Goal: Navigation & Orientation: Find specific page/section

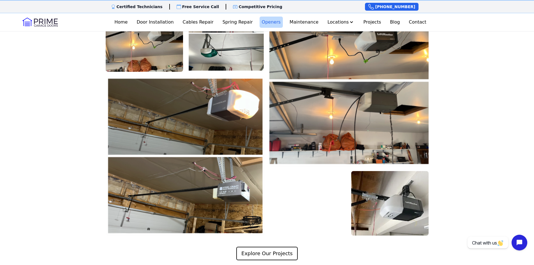
scroll to position [982, 0]
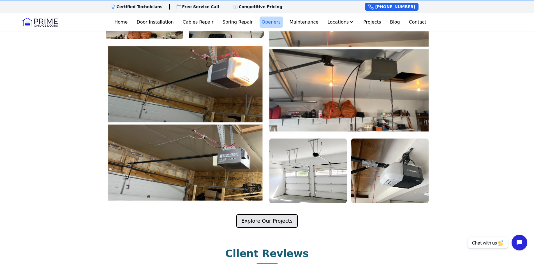
click at [276, 214] on link "Explore Our Projects" at bounding box center [266, 220] width 61 height 13
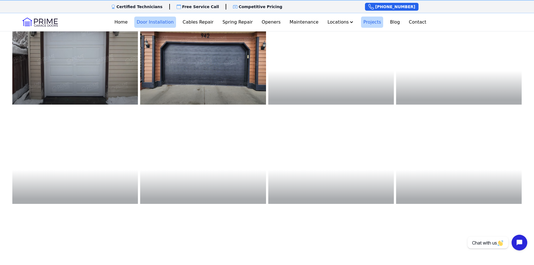
scroll to position [720, 0]
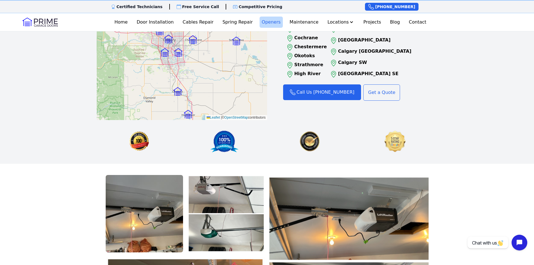
scroll to position [813, 0]
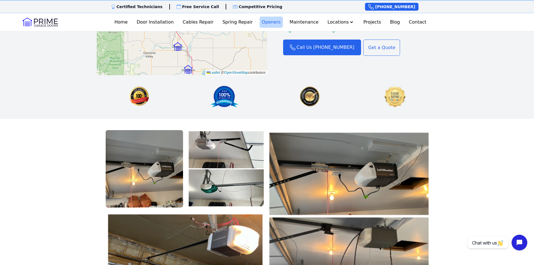
click at [199, 148] on img at bounding box center [226, 168] width 77 height 77
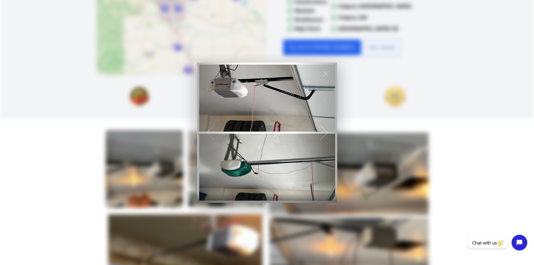
click at [326, 128] on div at bounding box center [324, 133] width 27 height 36
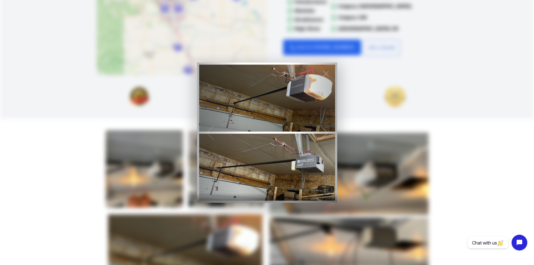
click at [326, 128] on div at bounding box center [324, 133] width 27 height 36
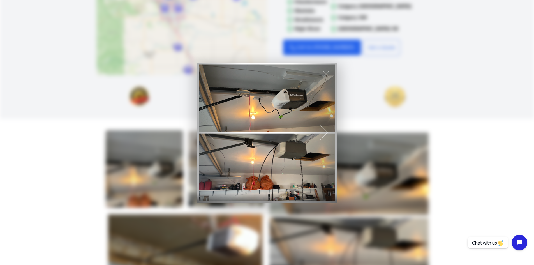
click at [326, 128] on div at bounding box center [324, 133] width 27 height 36
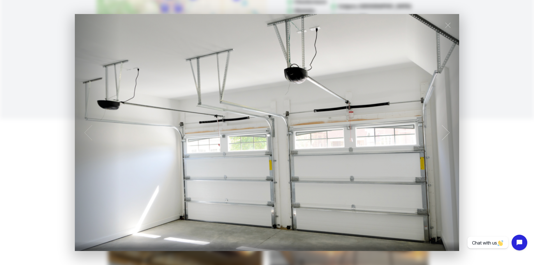
click at [449, 134] on div at bounding box center [446, 133] width 27 height 36
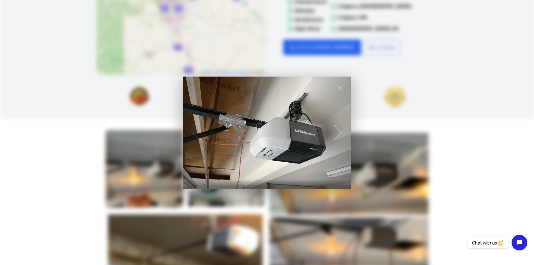
click at [342, 127] on div at bounding box center [338, 133] width 27 height 36
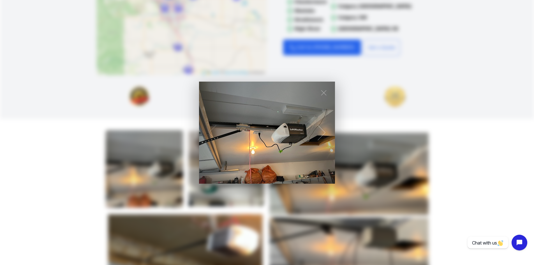
click at [318, 136] on div at bounding box center [321, 133] width 27 height 36
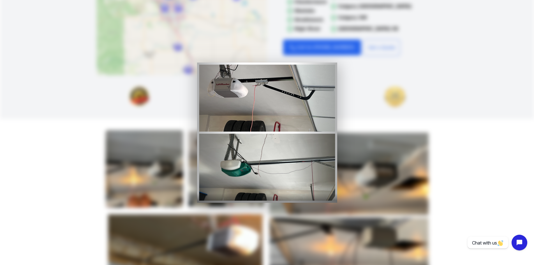
drag, startPoint x: 322, startPoint y: 73, endPoint x: 322, endPoint y: 76, distance: 3.7
click at [322, 73] on span at bounding box center [326, 74] width 22 height 22
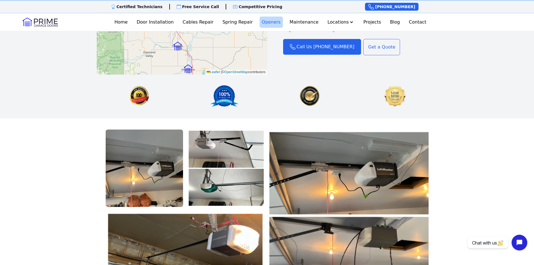
scroll to position [701, 0]
